Goal: Complete application form

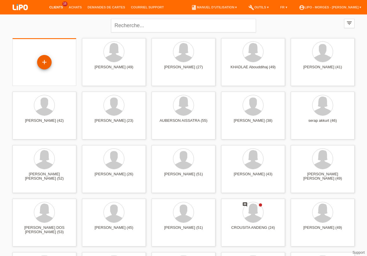
click at [46, 65] on div "+" at bounding box center [44, 62] width 14 height 14
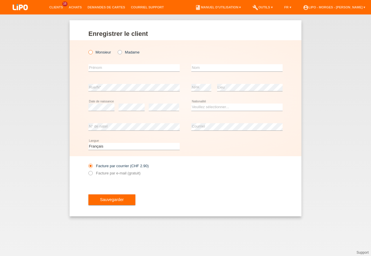
click at [87, 49] on icon at bounding box center [87, 49] width 0 height 0
click at [90, 51] on input "Monsieur" at bounding box center [90, 52] width 4 height 4
radio input "true"
click at [96, 69] on input "text" at bounding box center [133, 67] width 91 height 7
type input "[PERSON_NAME]"
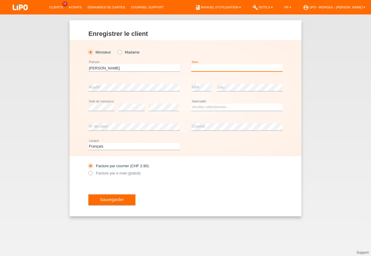
click at [200, 71] on input "text" at bounding box center [236, 67] width 91 height 7
type input "[PERSON_NAME]"
click at [191, 104] on select "Veuillez sélectionner... Suisse Allemagne Autriche Liechtenstein ------------ A…" at bounding box center [236, 107] width 91 height 7
click at [0, 0] on option "Qatar" at bounding box center [0, 0] width 0 height 0
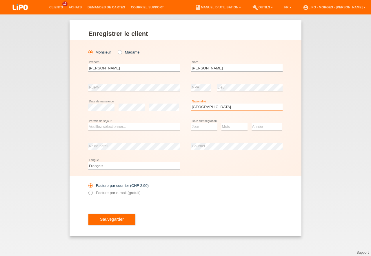
click at [191, 104] on select "Veuillez sélectionner... Suisse Allemagne Autriche Liechtenstein ------------ A…" at bounding box center [236, 107] width 91 height 7
select select "PT"
click at [0, 0] on option "Portugal" at bounding box center [0, 0] width 0 height 0
click at [88, 123] on select "Veuillez sélectionner... C B B - Statut de réfugié Autre" at bounding box center [133, 126] width 91 height 7
select select "C"
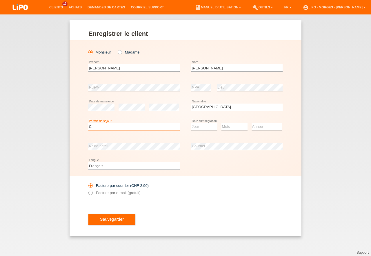
click at [0, 0] on option "C" at bounding box center [0, 0] width 0 height 0
click at [191, 123] on select "Jour 01 02 03 04 05 06 07 08 09 10 11" at bounding box center [204, 126] width 26 height 7
select select "30"
click at [0, 0] on option "30" at bounding box center [0, 0] width 0 height 0
click at [221, 123] on select "Mois 01 02 03 04 05 06 07 08 09 10 11" at bounding box center [234, 126] width 26 height 7
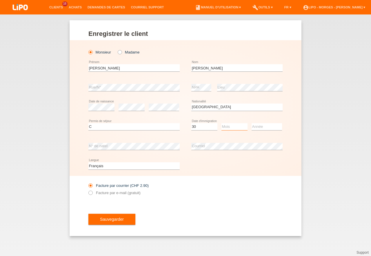
select select "10"
click at [0, 0] on option "10" at bounding box center [0, 0] width 0 height 0
click at [251, 123] on select "Année 2025 2024 2023 2022 2021 2020 2019 2018 2017 2016 2015 2014 2013 2012 201…" at bounding box center [266, 126] width 30 height 7
select select "2002"
click at [0, 0] on option "2002" at bounding box center [0, 0] width 0 height 0
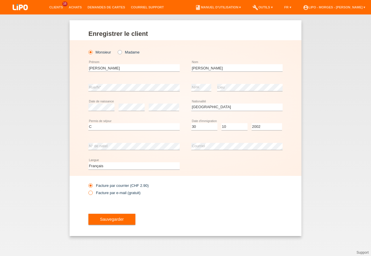
click at [87, 190] on icon at bounding box center [87, 190] width 0 height 0
click at [91, 193] on input "Facture par e-mail (gratuit)" at bounding box center [90, 194] width 4 height 7
radio input "true"
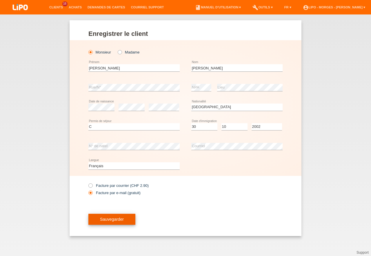
click at [110, 219] on span "Sauvegarder" at bounding box center [112, 219] width 24 height 5
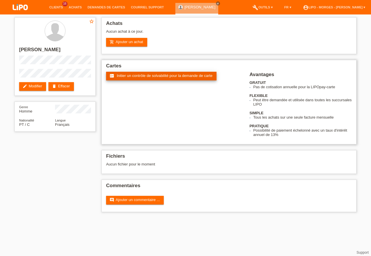
click at [129, 73] on link "fact_check Initier un contrôle de solvabilité pour la demande de carte" at bounding box center [161, 76] width 110 height 9
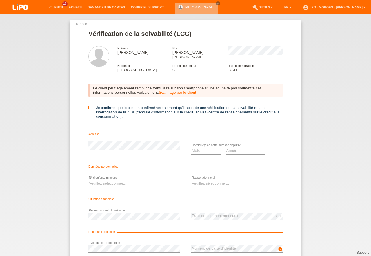
click at [89, 106] on icon at bounding box center [90, 108] width 4 height 4
click at [89, 106] on input "Je confirme que le client a confirmé verbalement qu'il accepte une vérification…" at bounding box center [90, 108] width 4 height 4
checkbox input "true"
click at [191, 147] on select "Mois 01 02 03 04 05 06 07 08 09 10" at bounding box center [206, 150] width 30 height 7
select select "06"
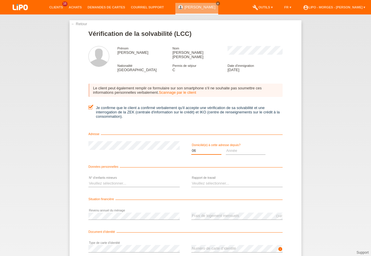
click at [0, 0] on option "06" at bounding box center [0, 0] width 0 height 0
click at [226, 147] on select "Année 2025 2024 2023 2022 2021 2020 2019 2018 2017 2016 2015 2014 2013 2012 201…" at bounding box center [246, 150] width 40 height 7
click at [191, 180] on select "Veuillez sélectionner... A durée indéterminée A durée déterminée Apprenti/étudi…" at bounding box center [236, 183] width 91 height 7
select select "UNLIMITED"
click at [0, 0] on option "A durée indéterminée" at bounding box center [0, 0] width 0 height 0
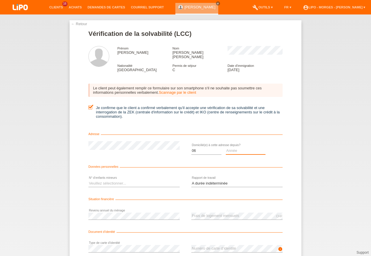
click at [226, 147] on select "Année 2025 2024 2023 2022 2021 2020 2019 2018 2017 2016 2015 2014 2013 2012 201…" at bounding box center [246, 150] width 40 height 7
select select "2014"
click at [0, 0] on option "2014" at bounding box center [0, 0] width 0 height 0
click at [88, 180] on select "Veuillez sélectionner... 0 1 2 3 4 5 6 7 8 9" at bounding box center [133, 183] width 91 height 7
select select "1"
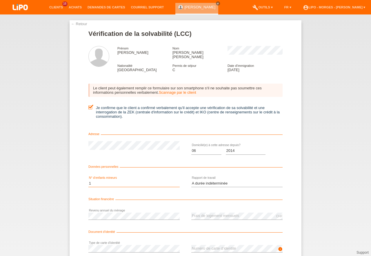
click at [0, 0] on option "1" at bounding box center [0, 0] width 0 height 0
click at [113, 241] on div "error Type de carte d’identité" at bounding box center [133, 249] width 91 height 20
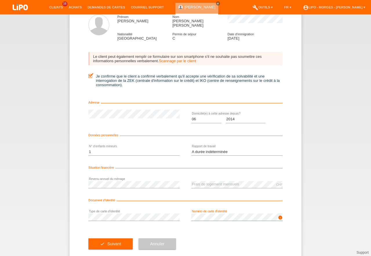
scroll to position [38, 0]
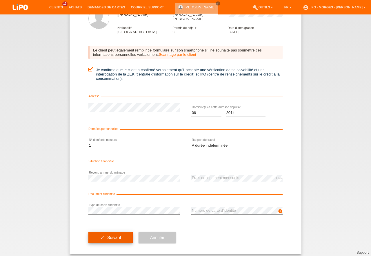
click at [114, 235] on span "Suivant" at bounding box center [114, 237] width 14 height 5
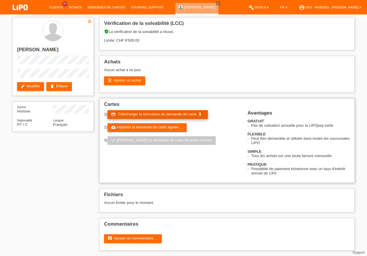
click at [145, 114] on span "Télécharger le formulaire de demande de carte" at bounding box center [157, 114] width 78 height 4
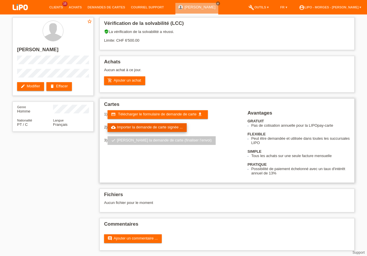
click at [172, 126] on link "cloud_upload Importer la demande de carte signée ..." at bounding box center [146, 127] width 79 height 9
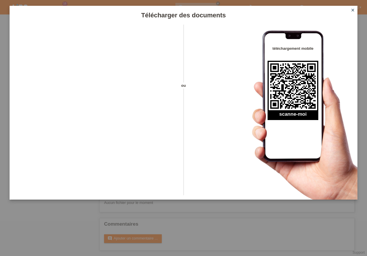
click at [353, 12] on link "close" at bounding box center [353, 10] width 8 height 7
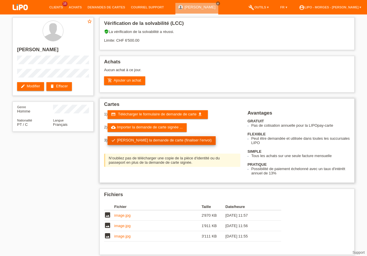
click at [146, 142] on link "check Soumettre la demande de carte (finaliser l’envoi)" at bounding box center [161, 140] width 108 height 9
